Goal: Information Seeking & Learning: Check status

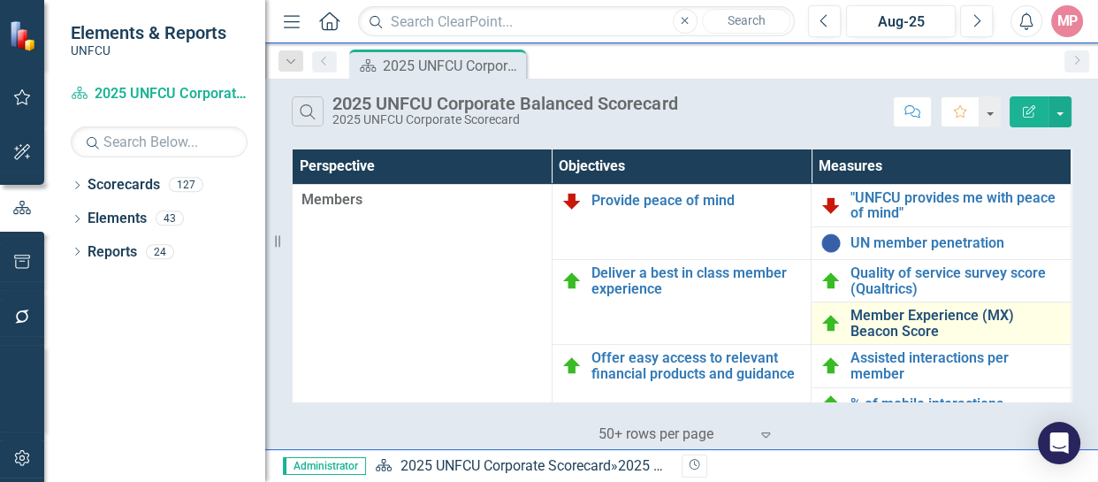
click at [902, 317] on link "Member Experience (MX) Beacon Score" at bounding box center [955, 323] width 211 height 31
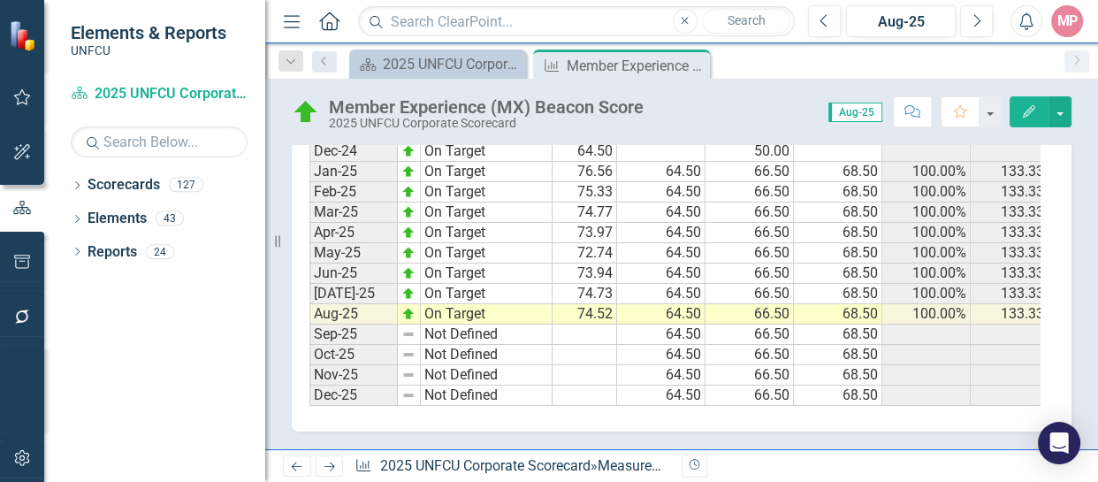
scroll to position [0, 232]
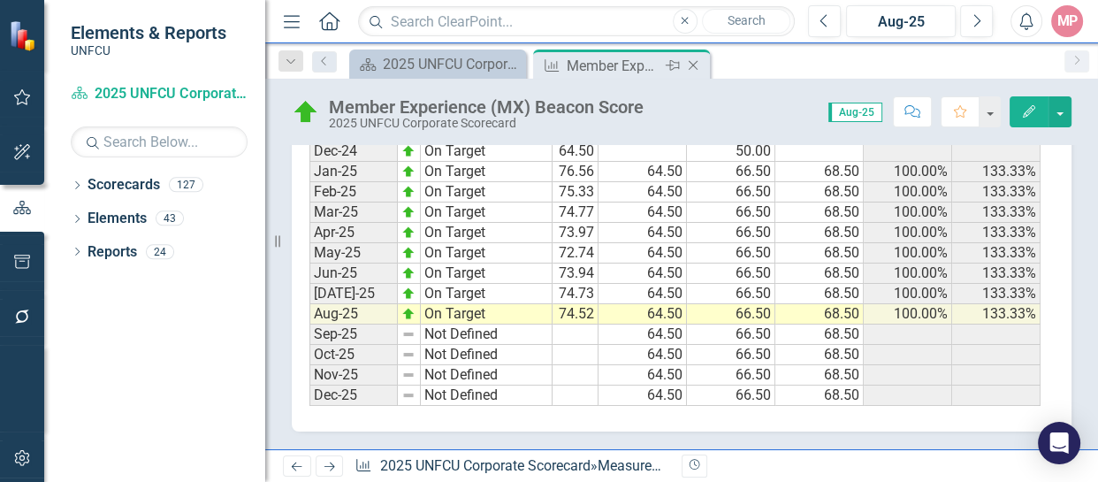
click at [705, 64] on div "Close" at bounding box center [694, 66] width 22 height 22
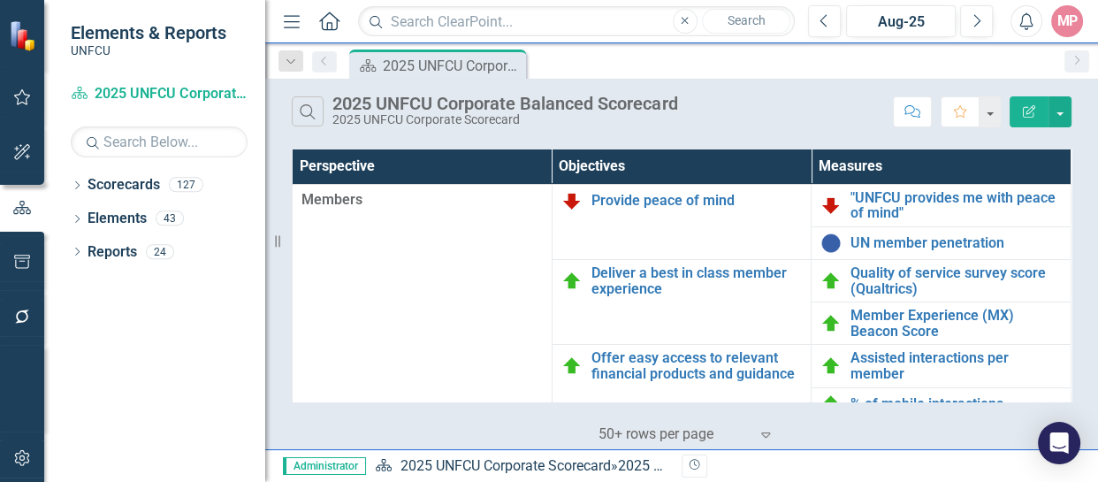
scroll to position [65, 0]
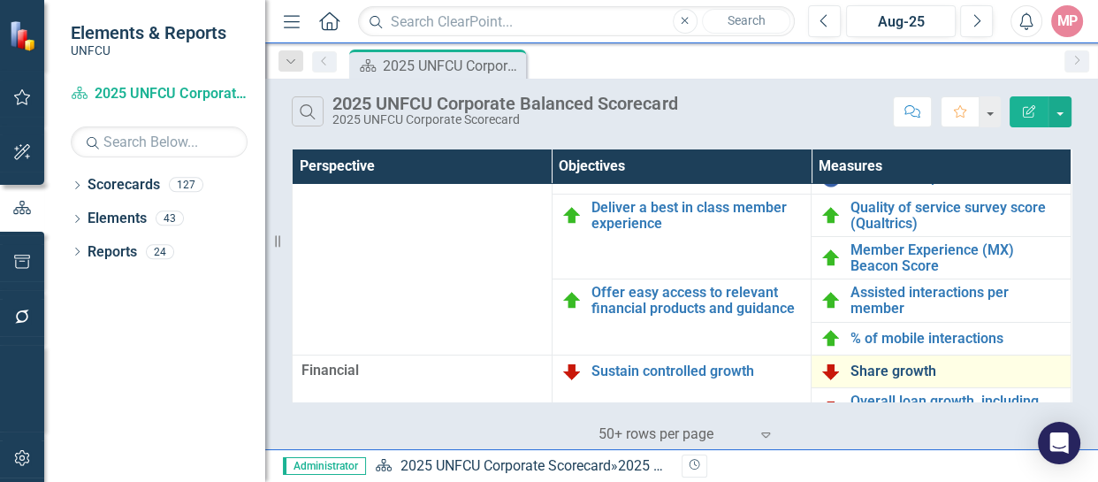
click at [892, 363] on link "Share growth" at bounding box center [955, 371] width 211 height 16
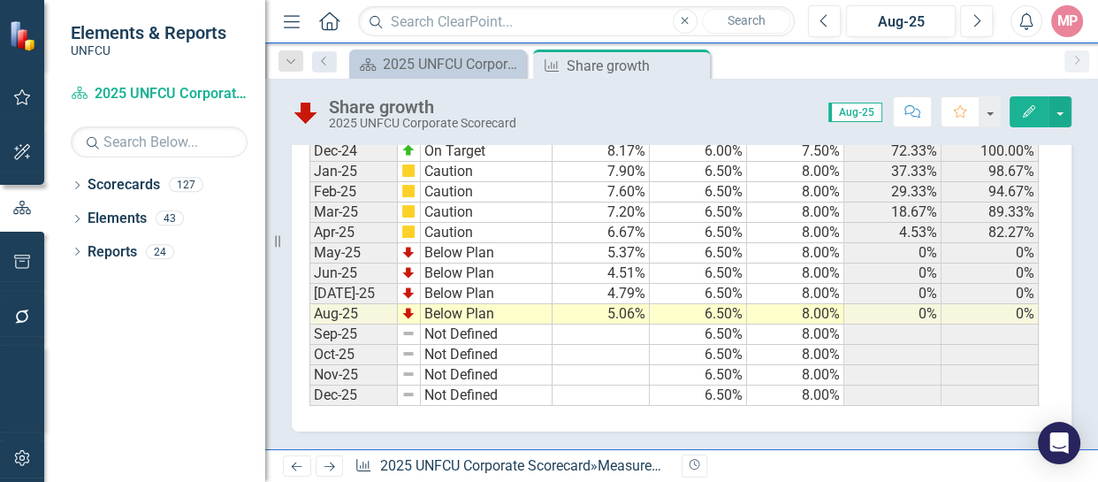
scroll to position [0, 11]
click at [701, 63] on icon "Close" at bounding box center [693, 65] width 18 height 14
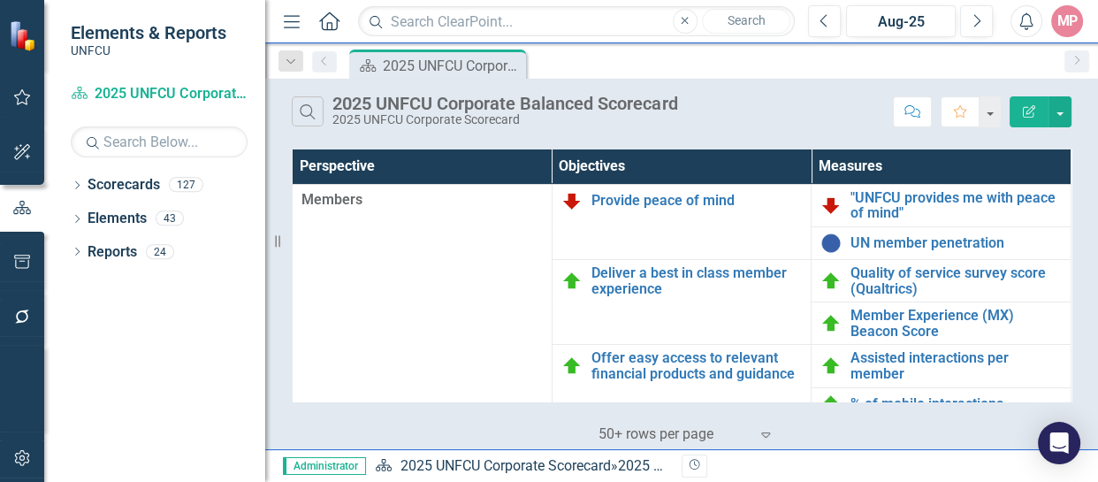
scroll to position [221, 0]
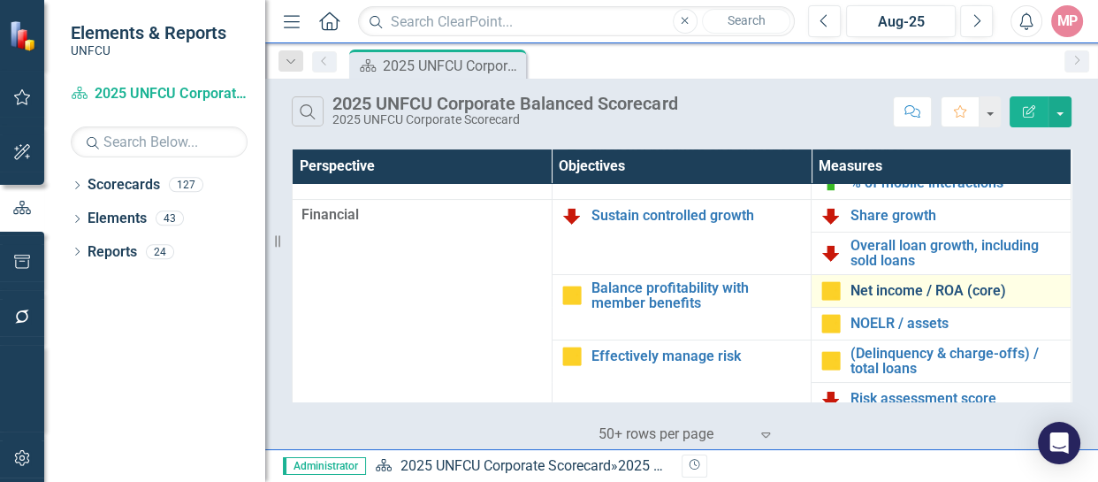
click at [948, 286] on link "Net income / ROA (core)" at bounding box center [955, 291] width 211 height 16
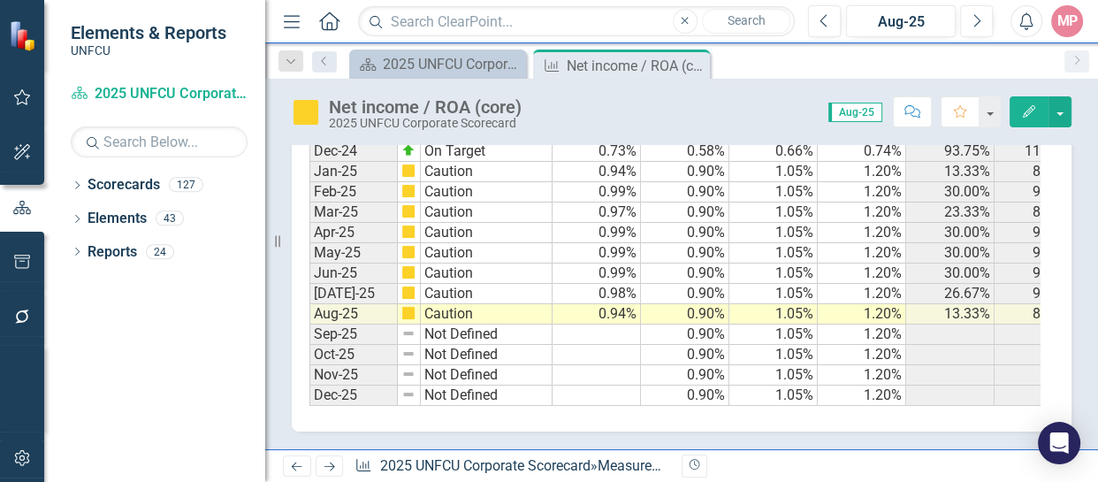
scroll to position [0, 143]
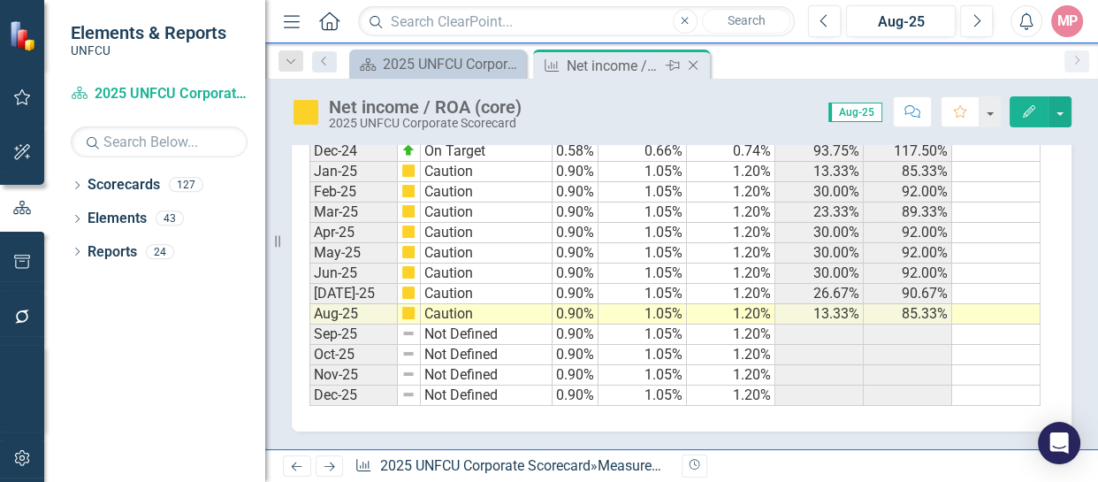
click at [698, 65] on icon "Close" at bounding box center [693, 65] width 18 height 14
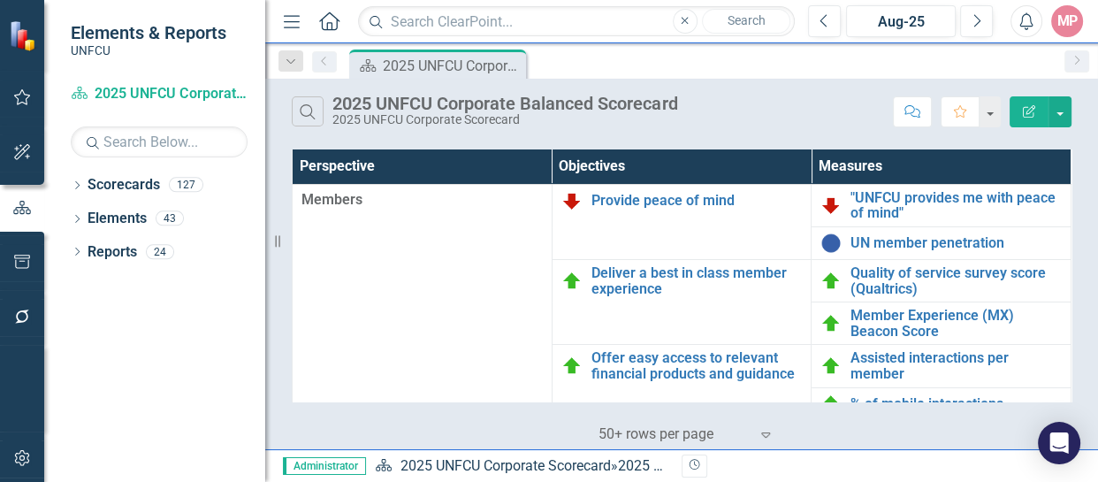
scroll to position [221, 0]
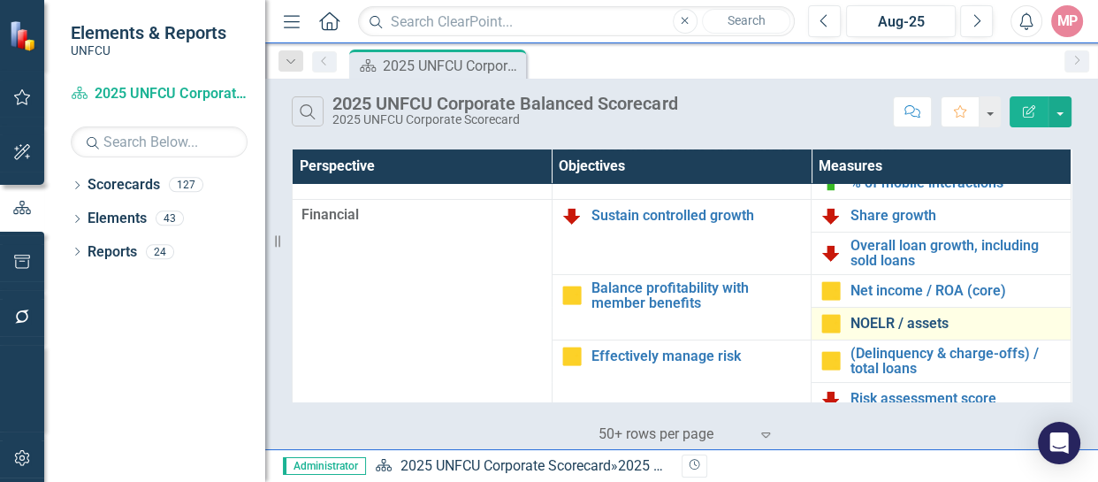
click at [884, 323] on link "NOELR / assets" at bounding box center [955, 324] width 211 height 16
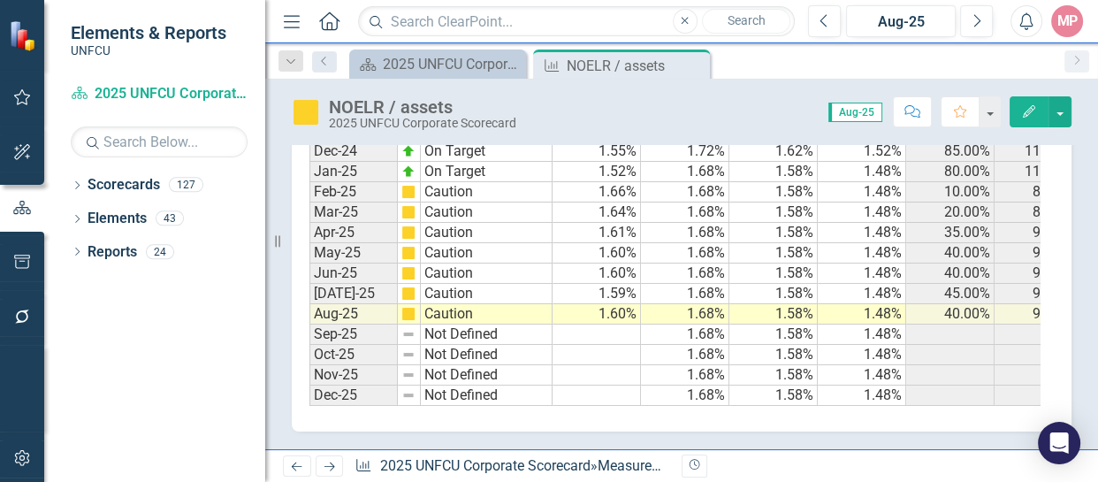
scroll to position [0, 55]
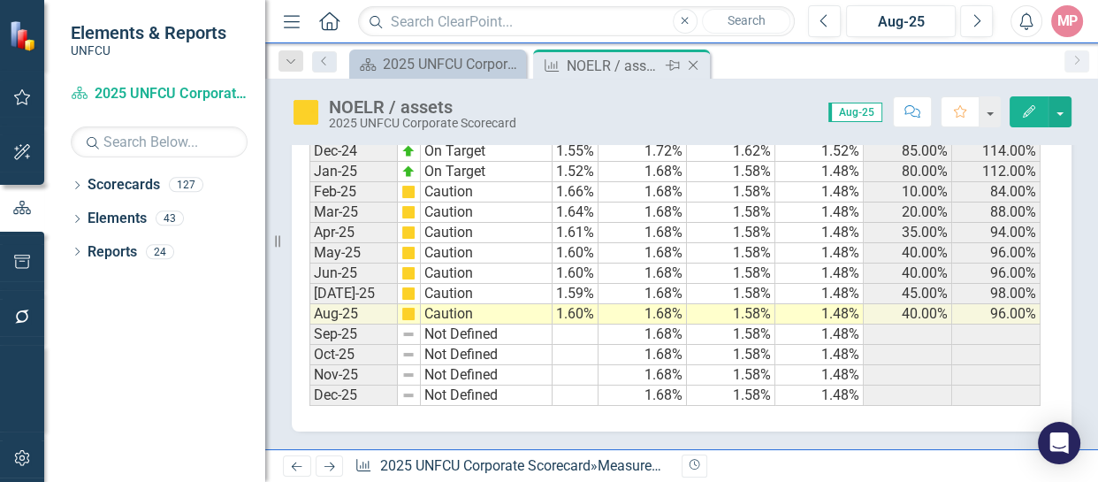
click at [697, 62] on icon "Close" at bounding box center [693, 65] width 18 height 14
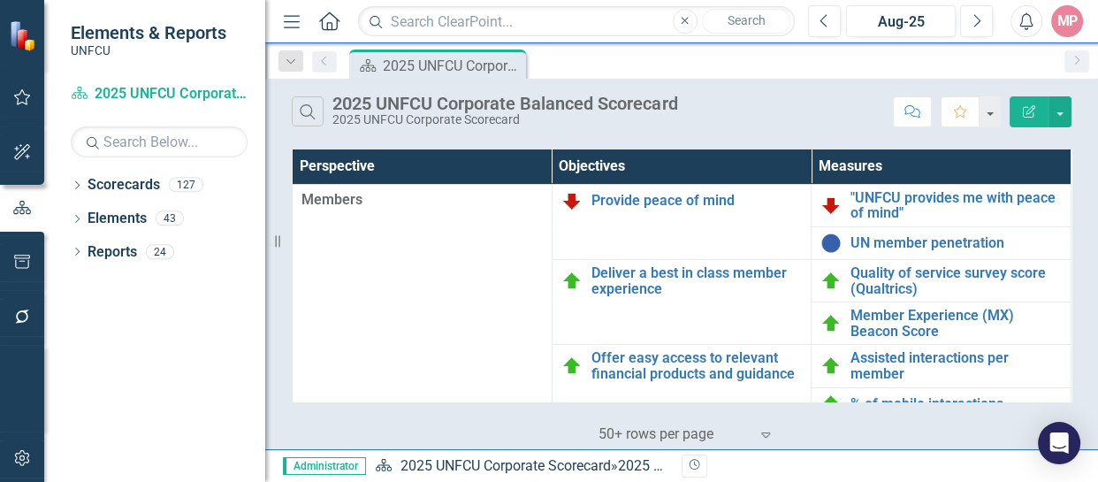
scroll to position [221, 0]
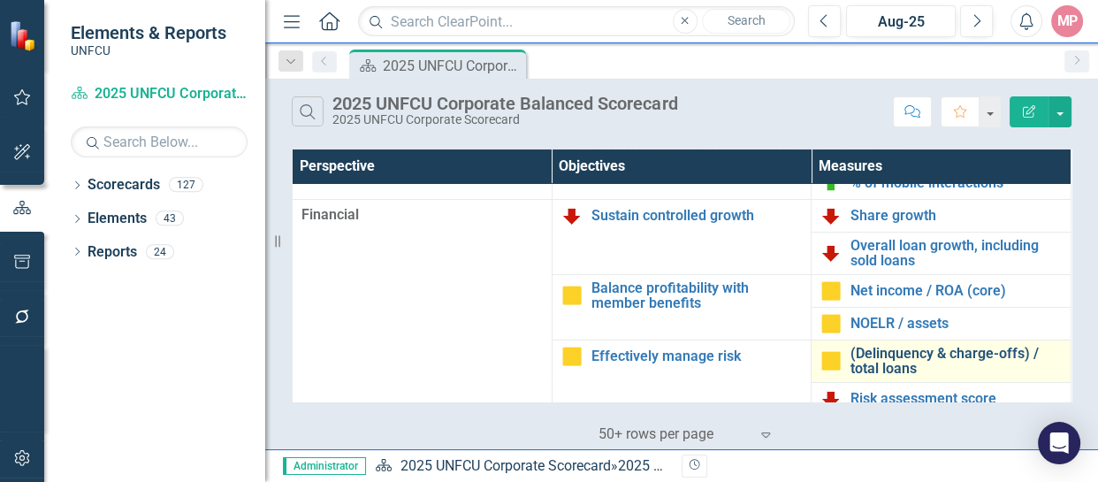
click at [945, 355] on link "(Delinquency & charge-offs) / total loans" at bounding box center [955, 361] width 211 height 31
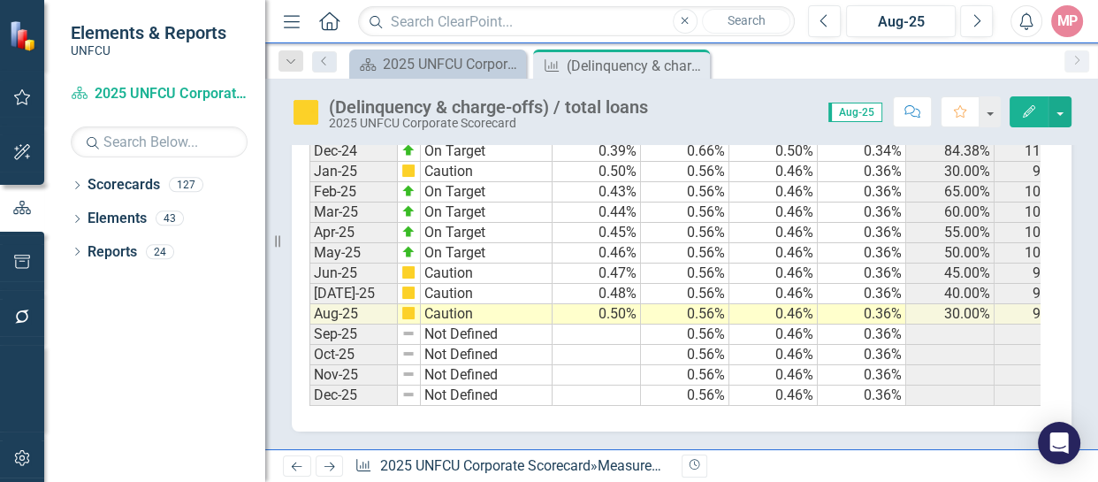
scroll to position [0, 55]
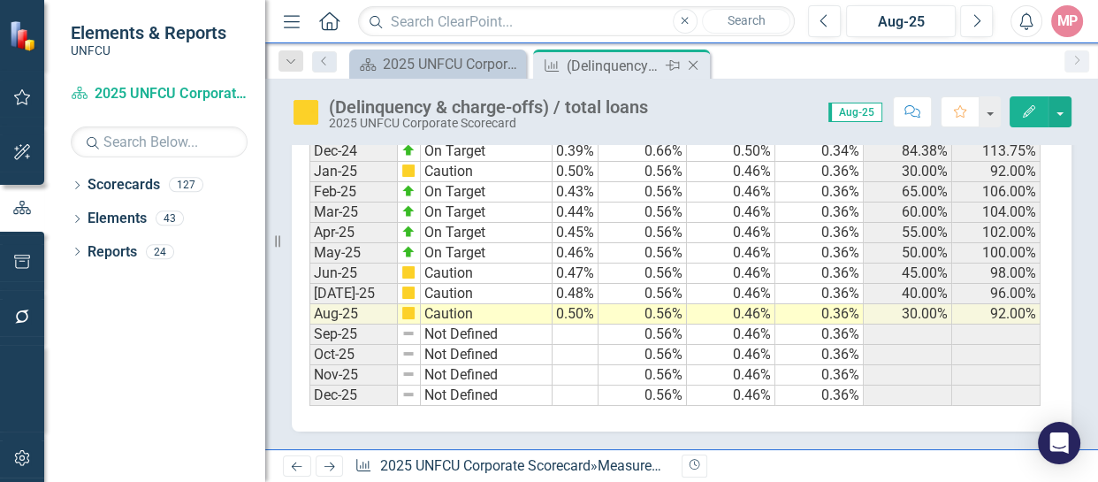
click at [700, 68] on icon "Close" at bounding box center [693, 65] width 18 height 14
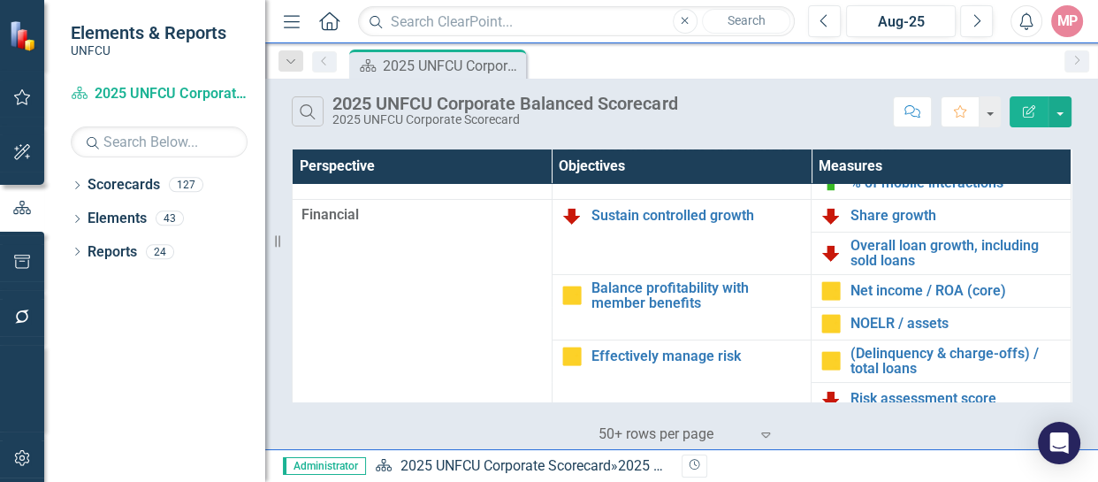
scroll to position [442, 0]
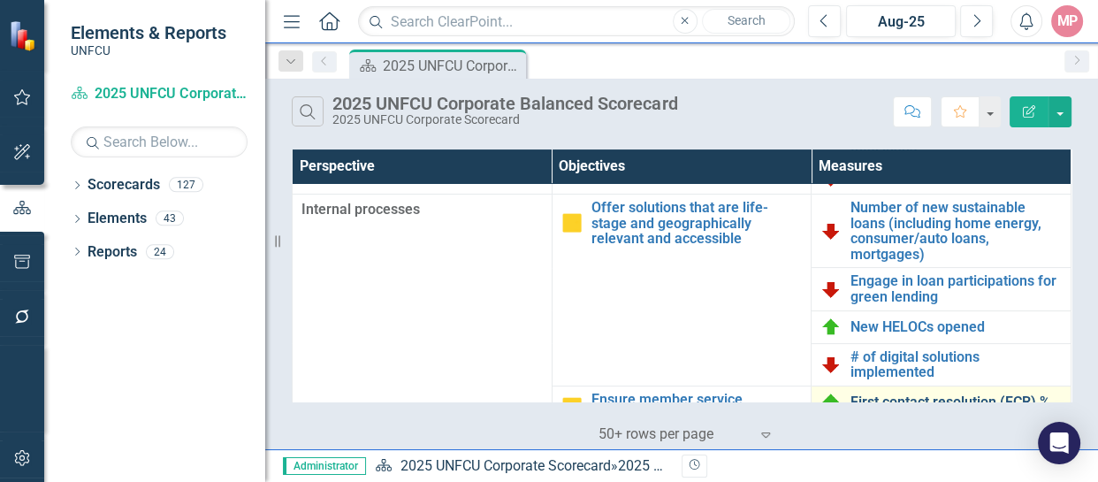
click at [952, 395] on link "First contact resolution (FCR) %" at bounding box center [955, 402] width 211 height 16
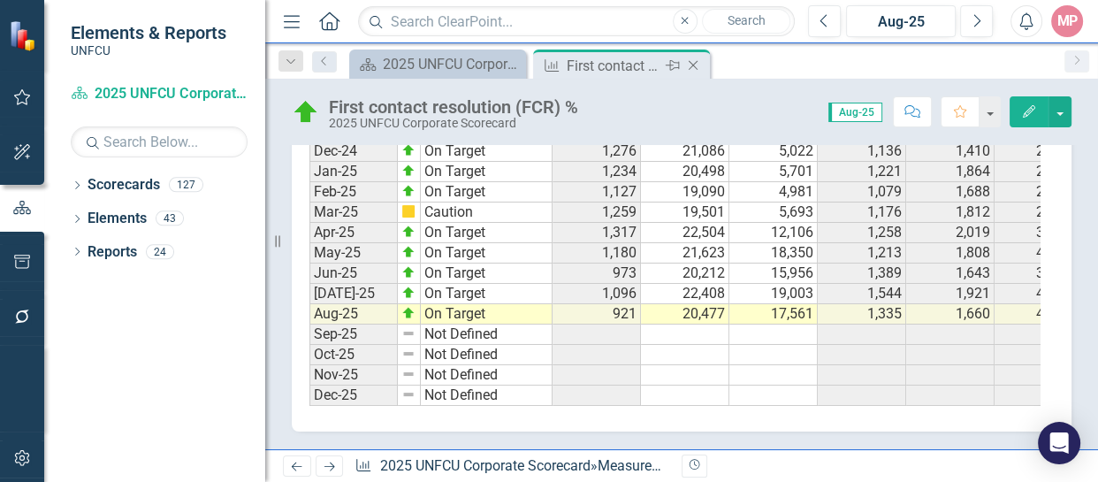
click at [695, 65] on icon "Close" at bounding box center [693, 65] width 18 height 14
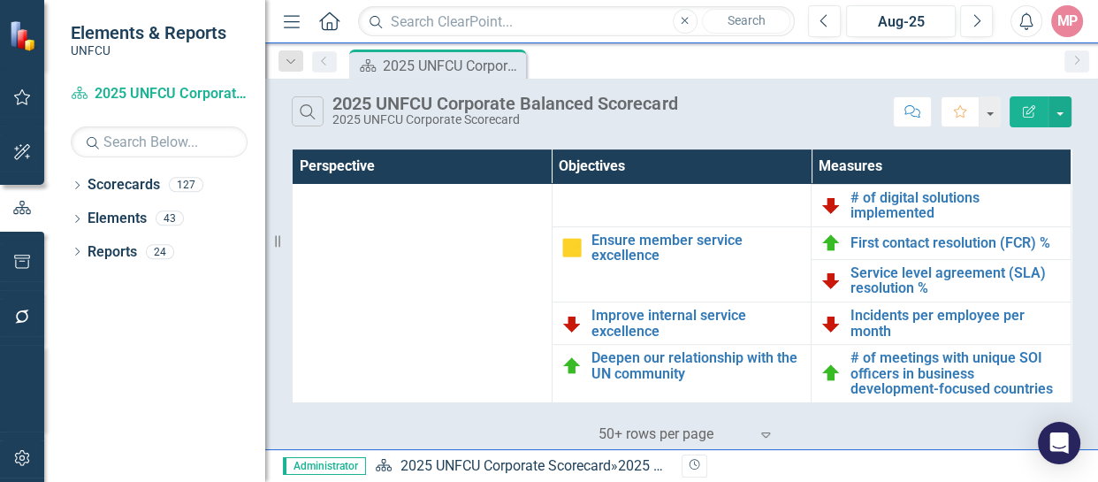
scroll to position [591, 0]
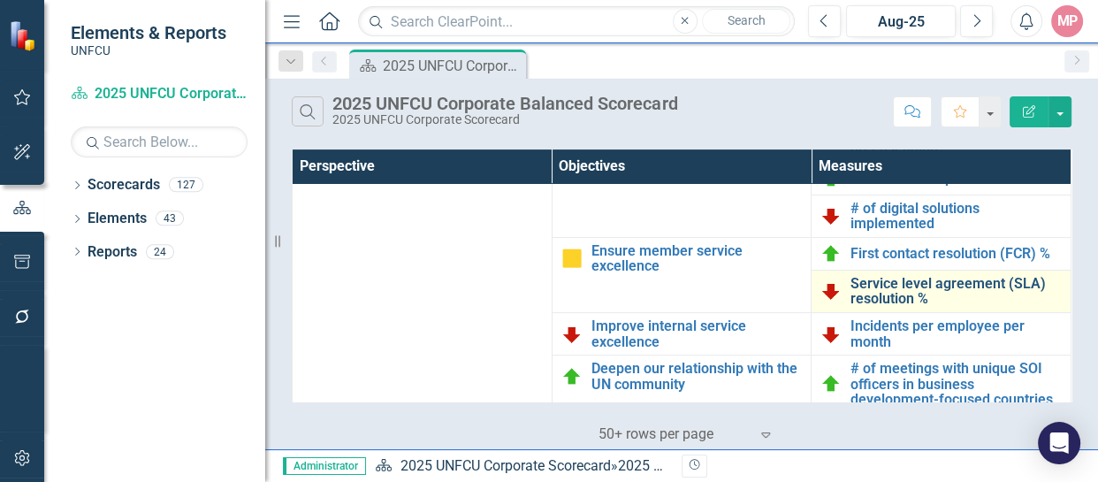
click at [875, 287] on link "Service level agreement (SLA) resolution %" at bounding box center [955, 291] width 211 height 31
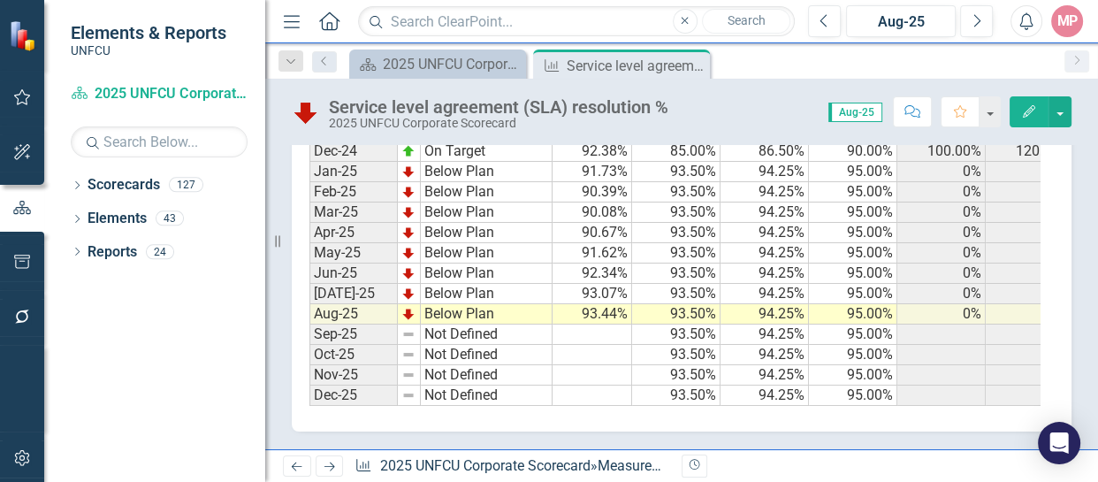
scroll to position [0, 674]
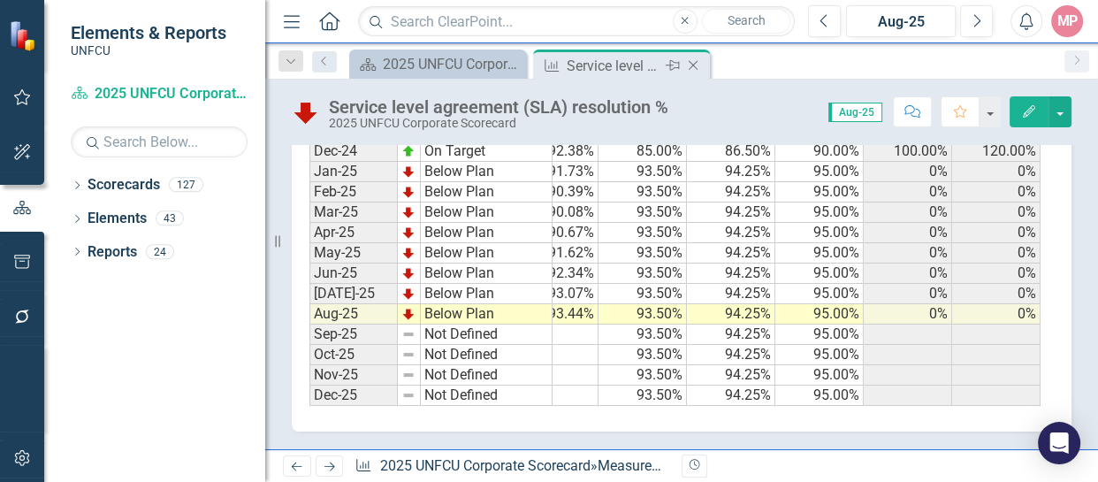
click at [695, 63] on icon at bounding box center [694, 66] width 10 height 10
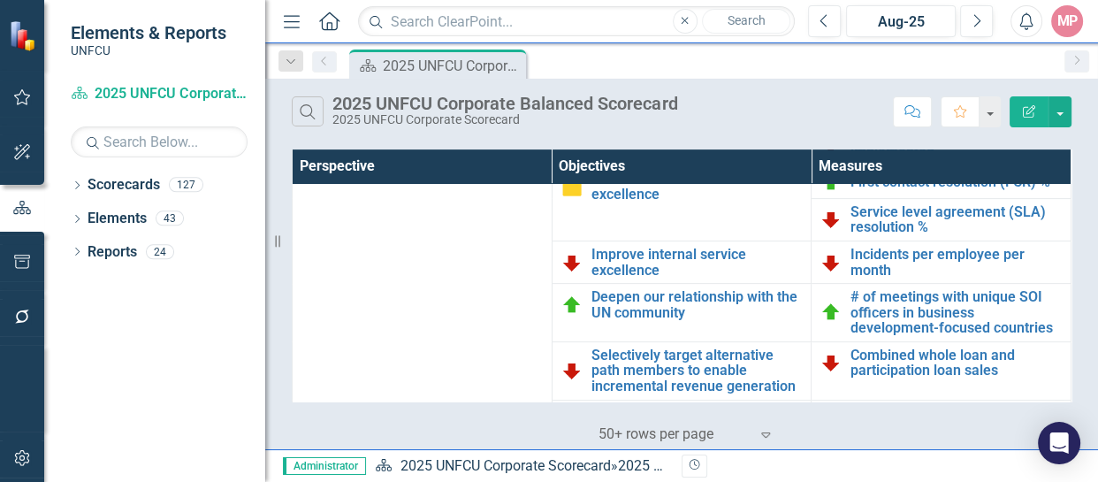
scroll to position [442, 0]
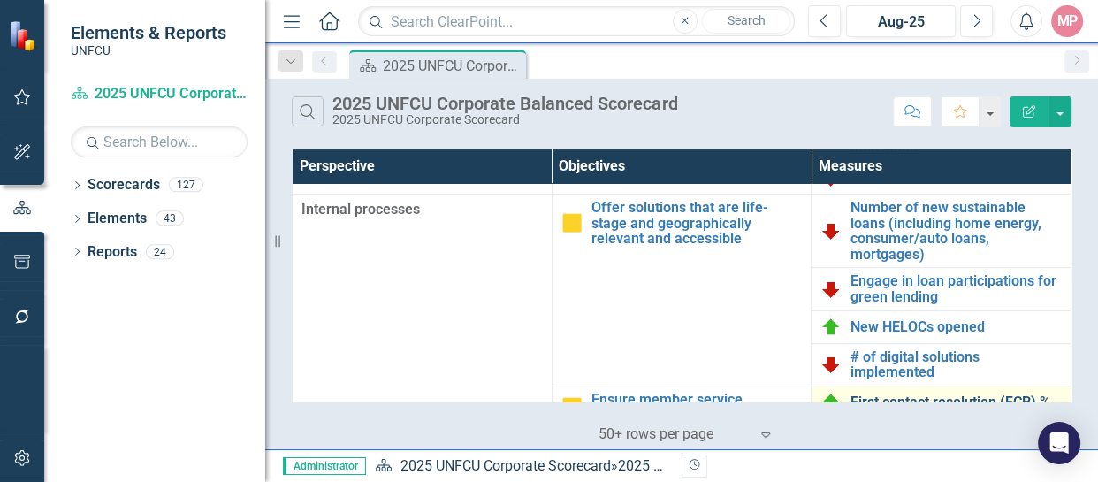
click at [928, 396] on link "First contact resolution (FCR) %" at bounding box center [955, 402] width 211 height 16
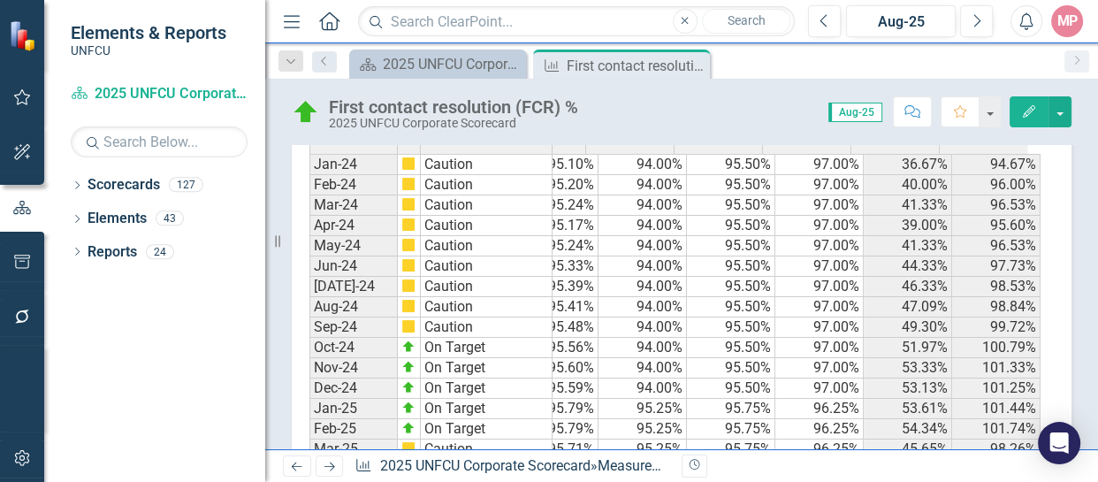
scroll to position [714, 0]
